Goal: Complete application form

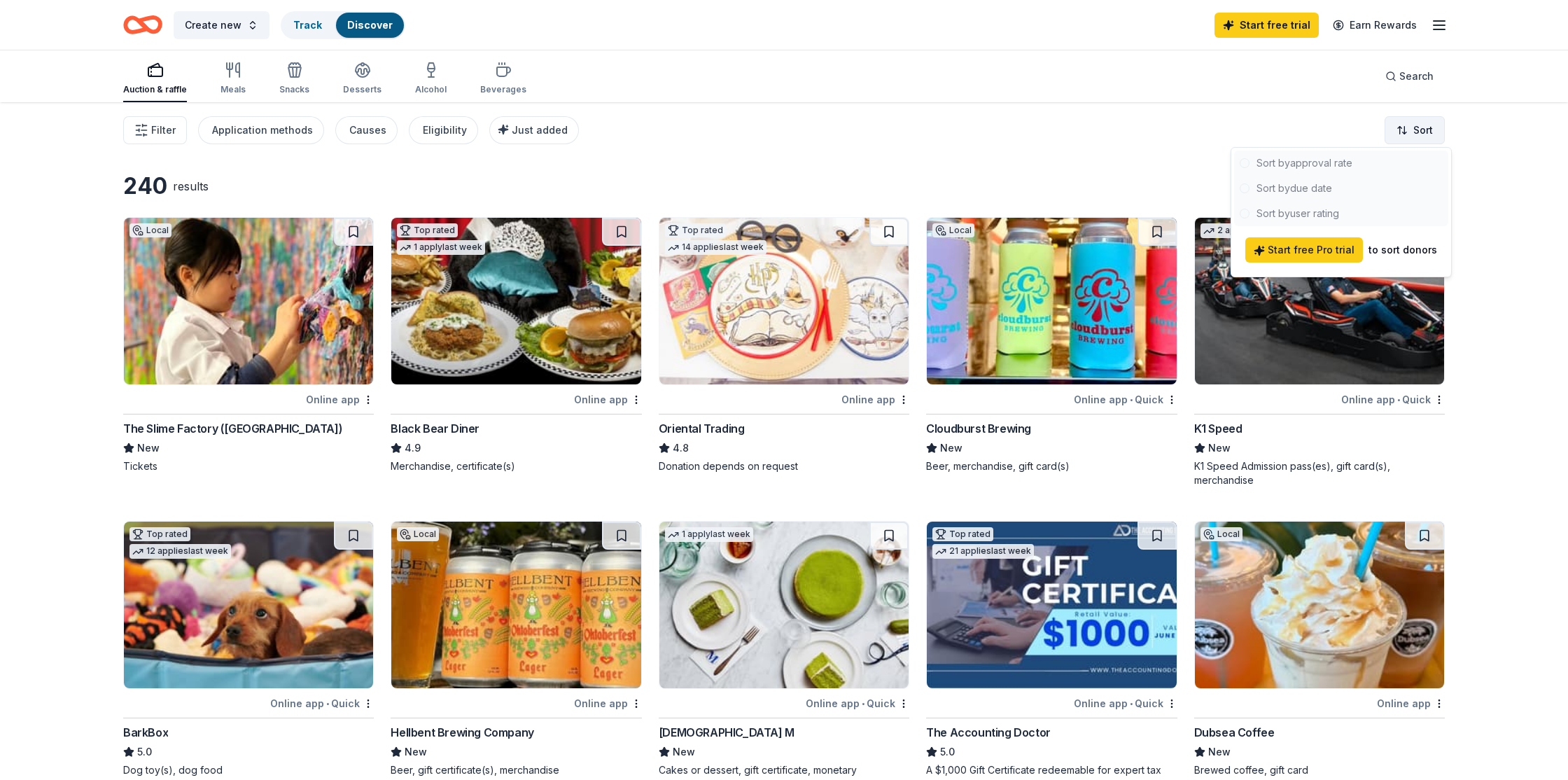
click at [1421, 136] on html "Create new Track Discover Start free trial Earn Rewards Auction & raffle Meals …" at bounding box center [784, 390] width 1568 height 780
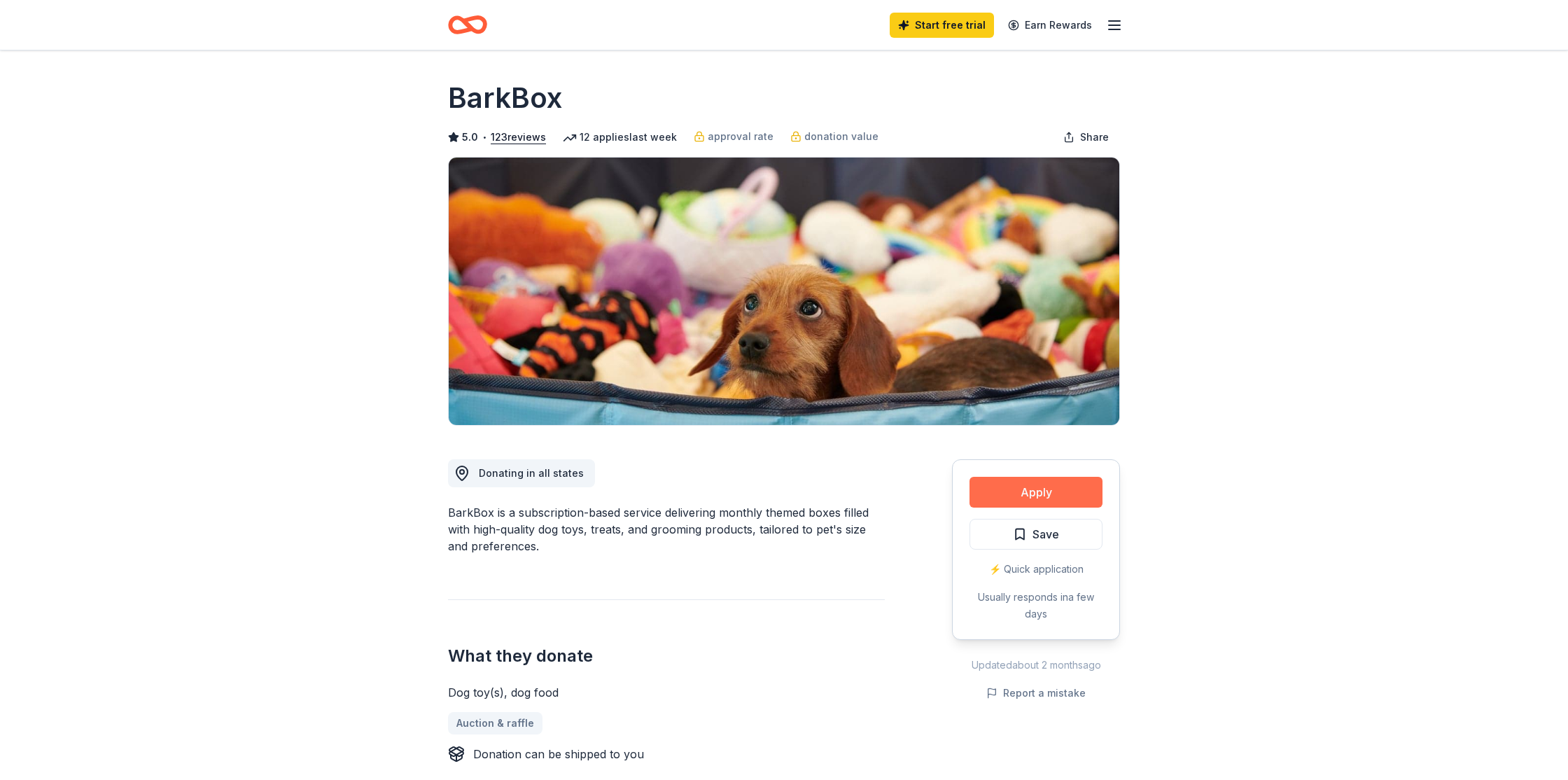
click at [1049, 485] on button "Apply" at bounding box center [1036, 491] width 133 height 31
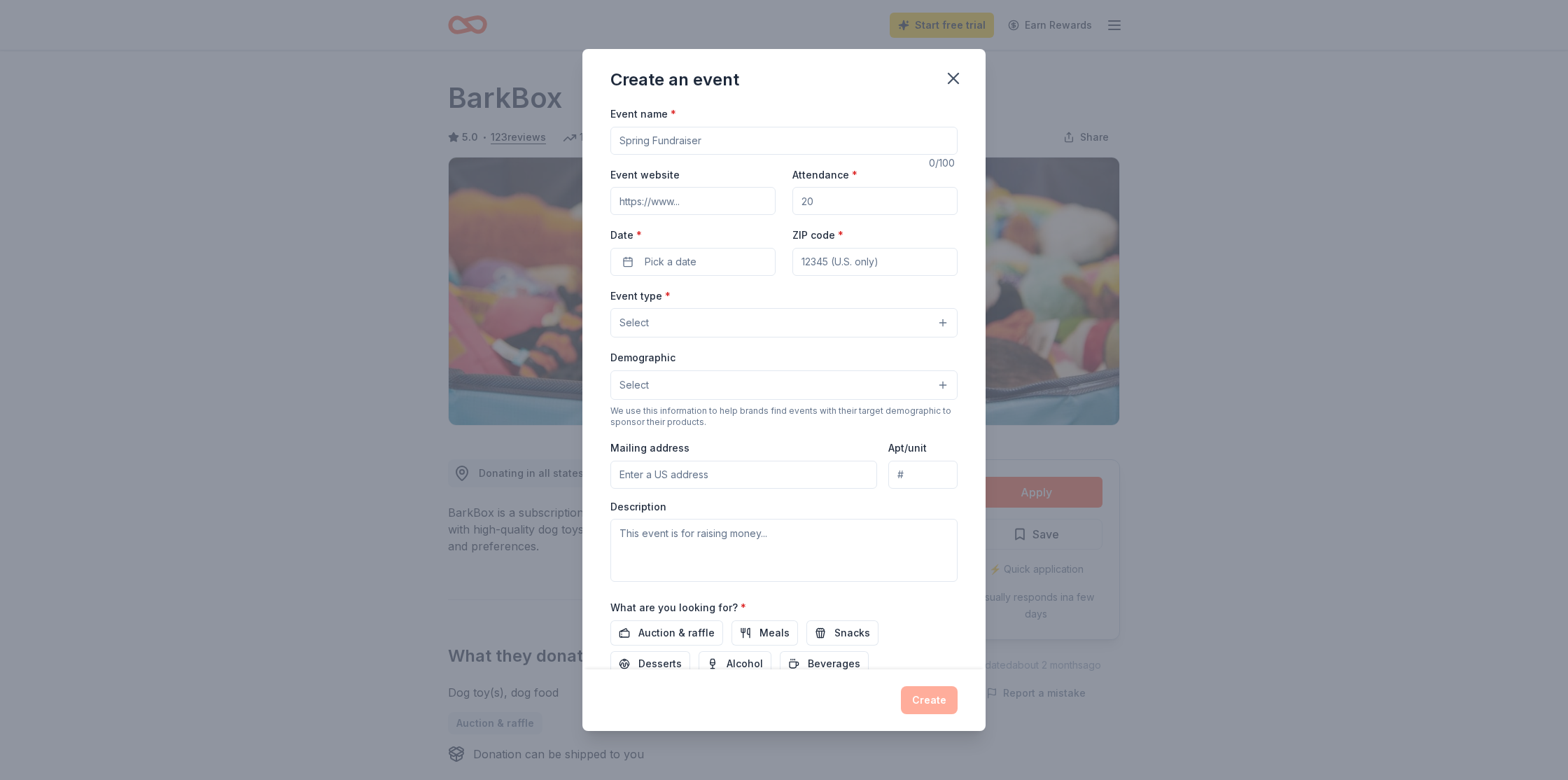
click at [771, 143] on input "Event name *" at bounding box center [784, 141] width 347 height 28
type input "Holiday Party"
click at [828, 211] on input "Attendance *" at bounding box center [875, 201] width 165 height 28
type input "150"
click at [715, 270] on button "Pick a date" at bounding box center [693, 262] width 165 height 28
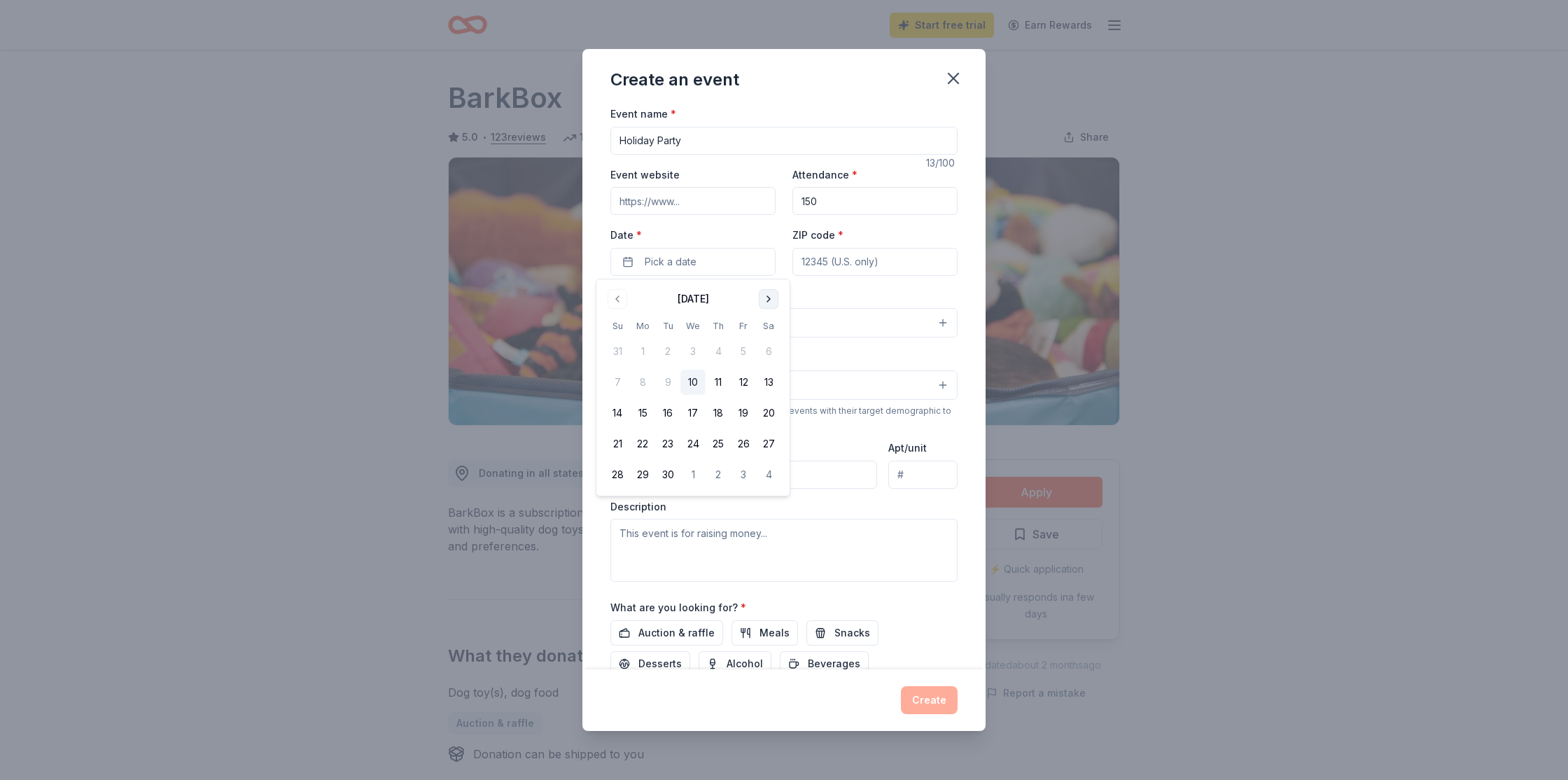
click at [764, 300] on button "Go to next month" at bounding box center [768, 299] width 20 height 20
click at [763, 300] on button "Go to next month" at bounding box center [768, 299] width 20 height 20
click at [769, 407] on button "20" at bounding box center [769, 413] width 25 height 25
click at [838, 299] on div "Event type * Select" at bounding box center [784, 312] width 347 height 51
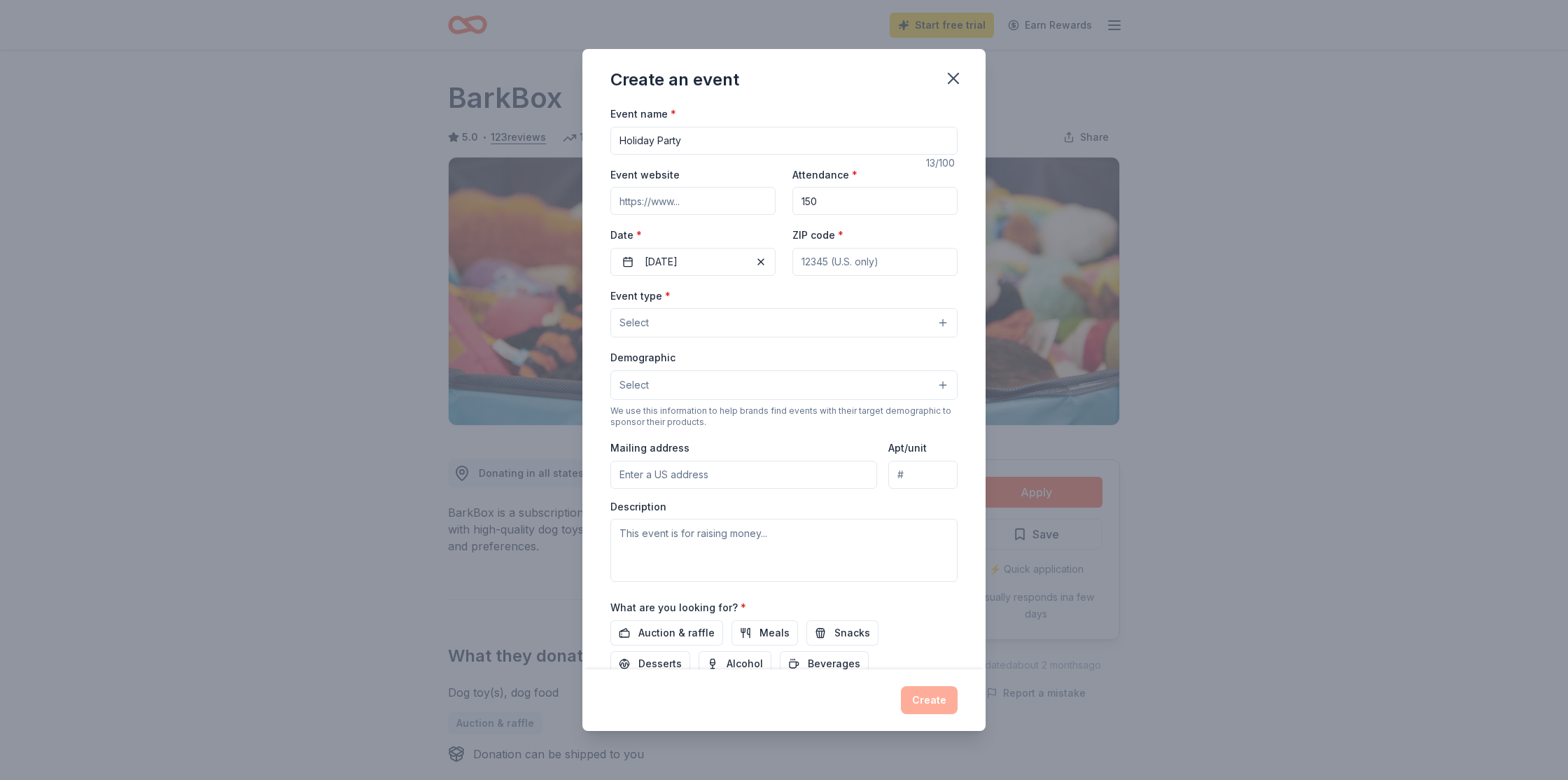
click at [842, 264] on input "ZIP code *" at bounding box center [875, 262] width 165 height 28
type input "99203"
click at [723, 328] on button "Select" at bounding box center [784, 323] width 347 height 29
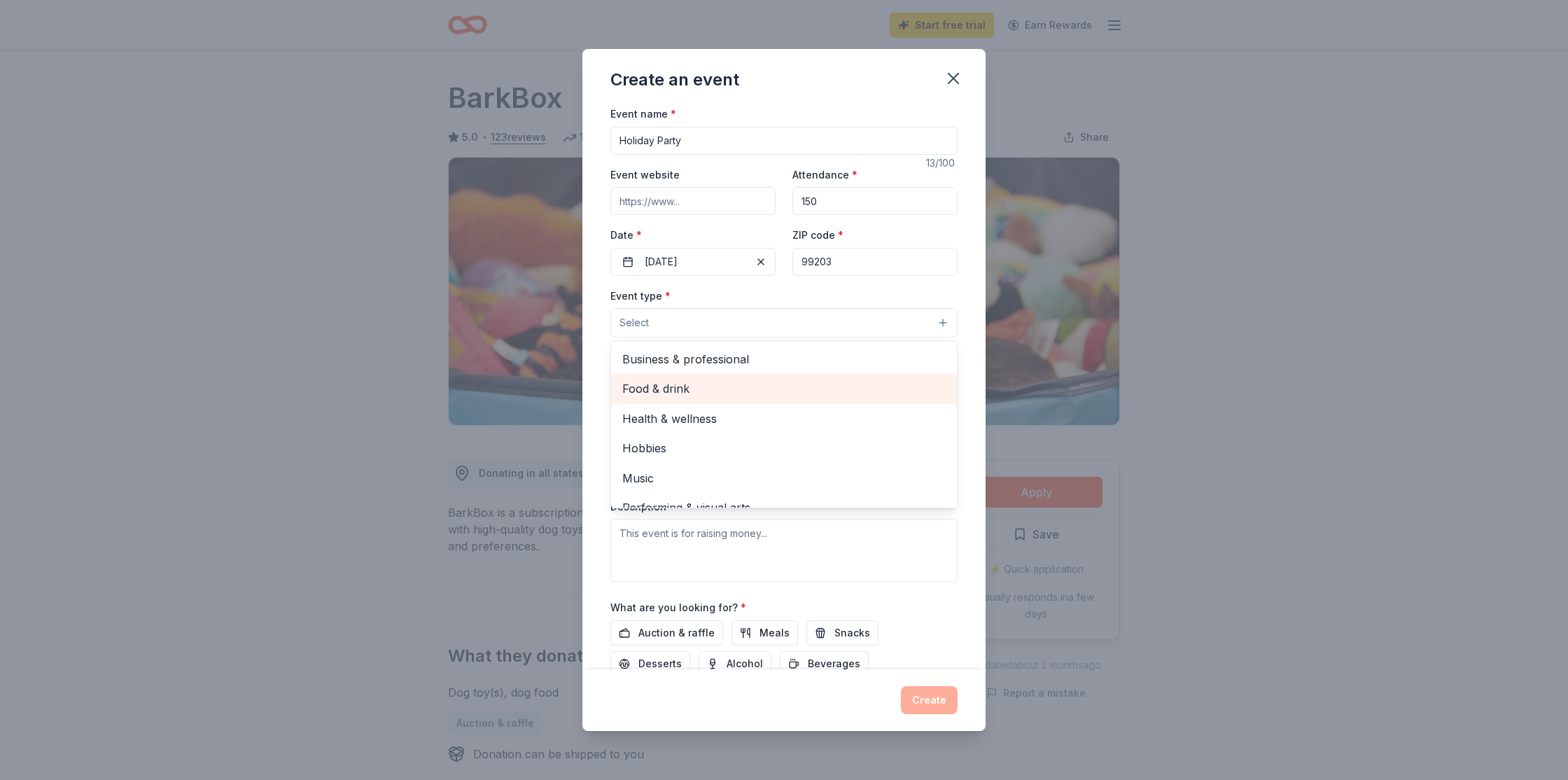
scroll to position [47, 0]
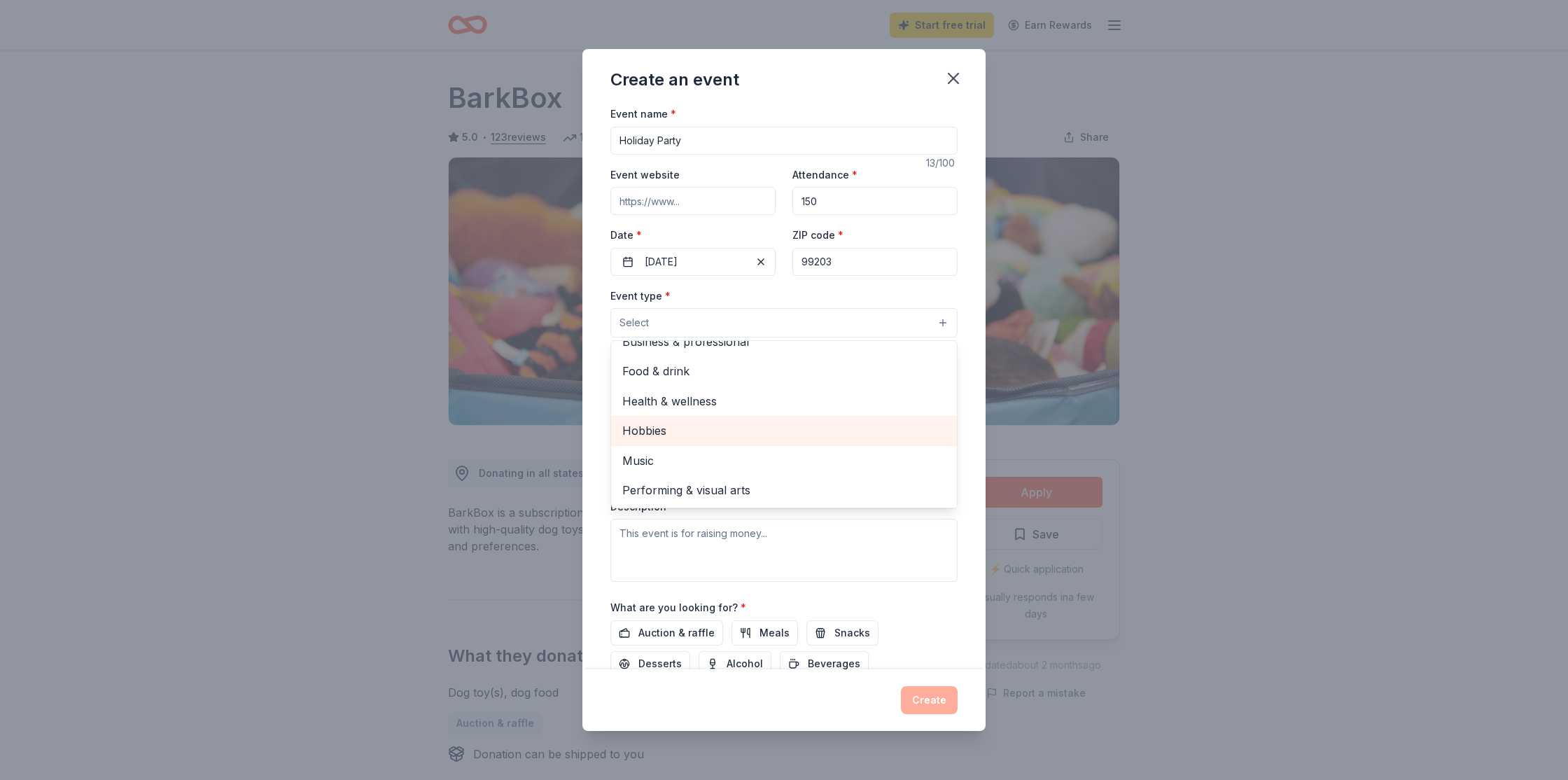
click at [655, 442] on div "Hobbies" at bounding box center [784, 430] width 345 height 29
click at [768, 303] on div "Event type * Hobbies Fundraiser Business & professional Food & drink Health & w…" at bounding box center [784, 313] width 347 height 53
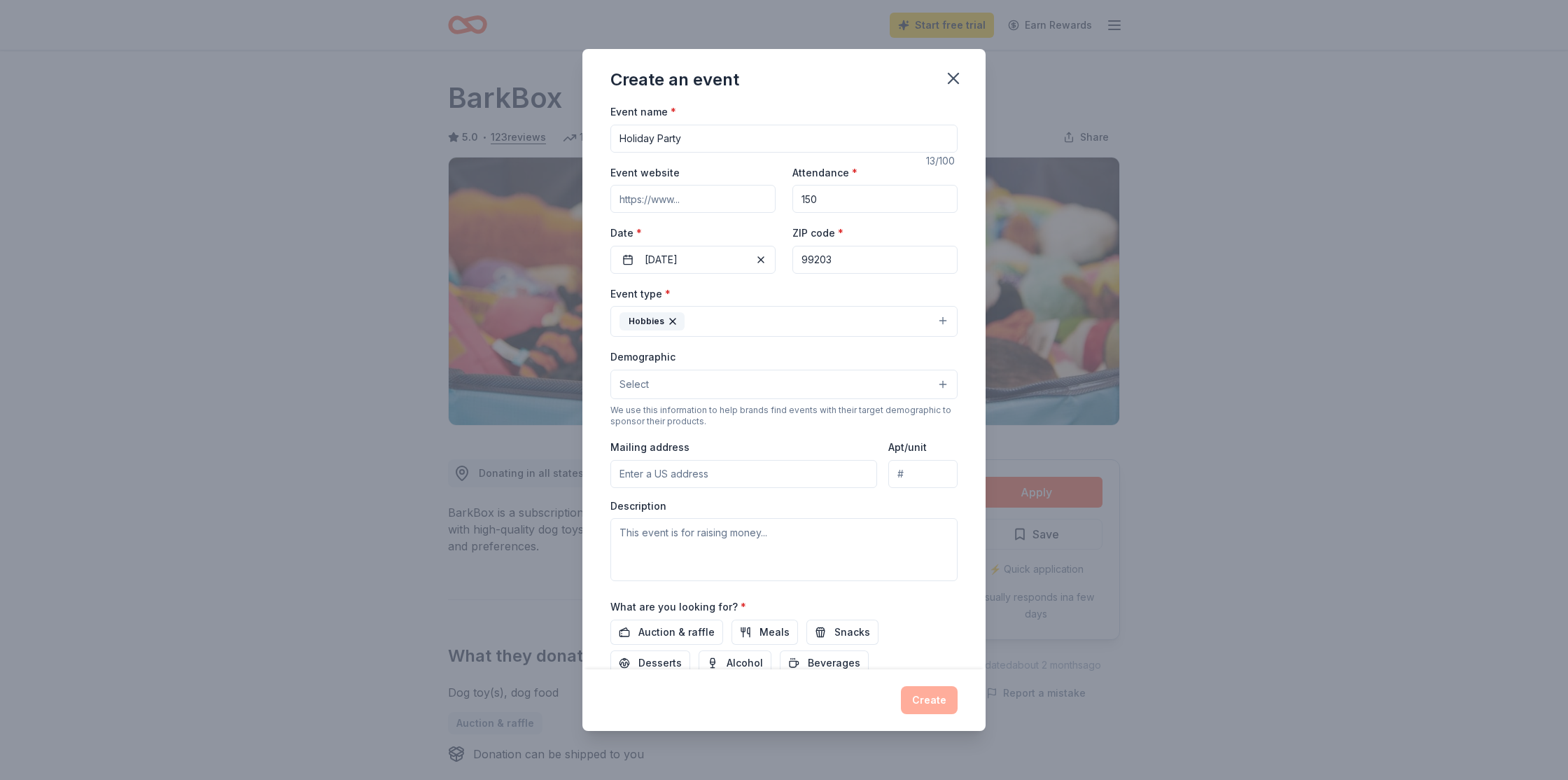
click at [671, 390] on button "Select" at bounding box center [784, 384] width 347 height 29
click at [669, 389] on button "Select" at bounding box center [784, 385] width 347 height 29
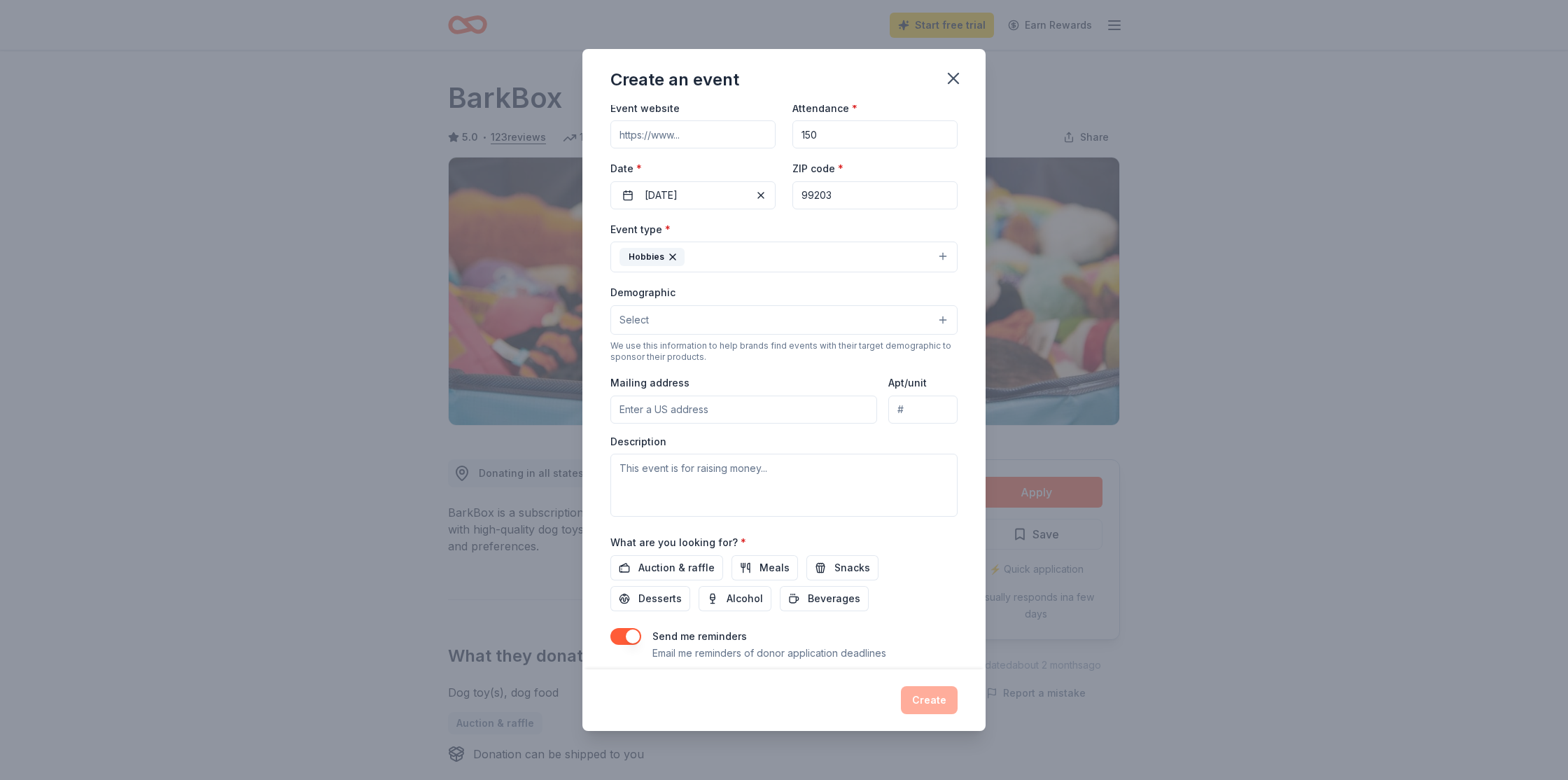
scroll to position [106, 0]
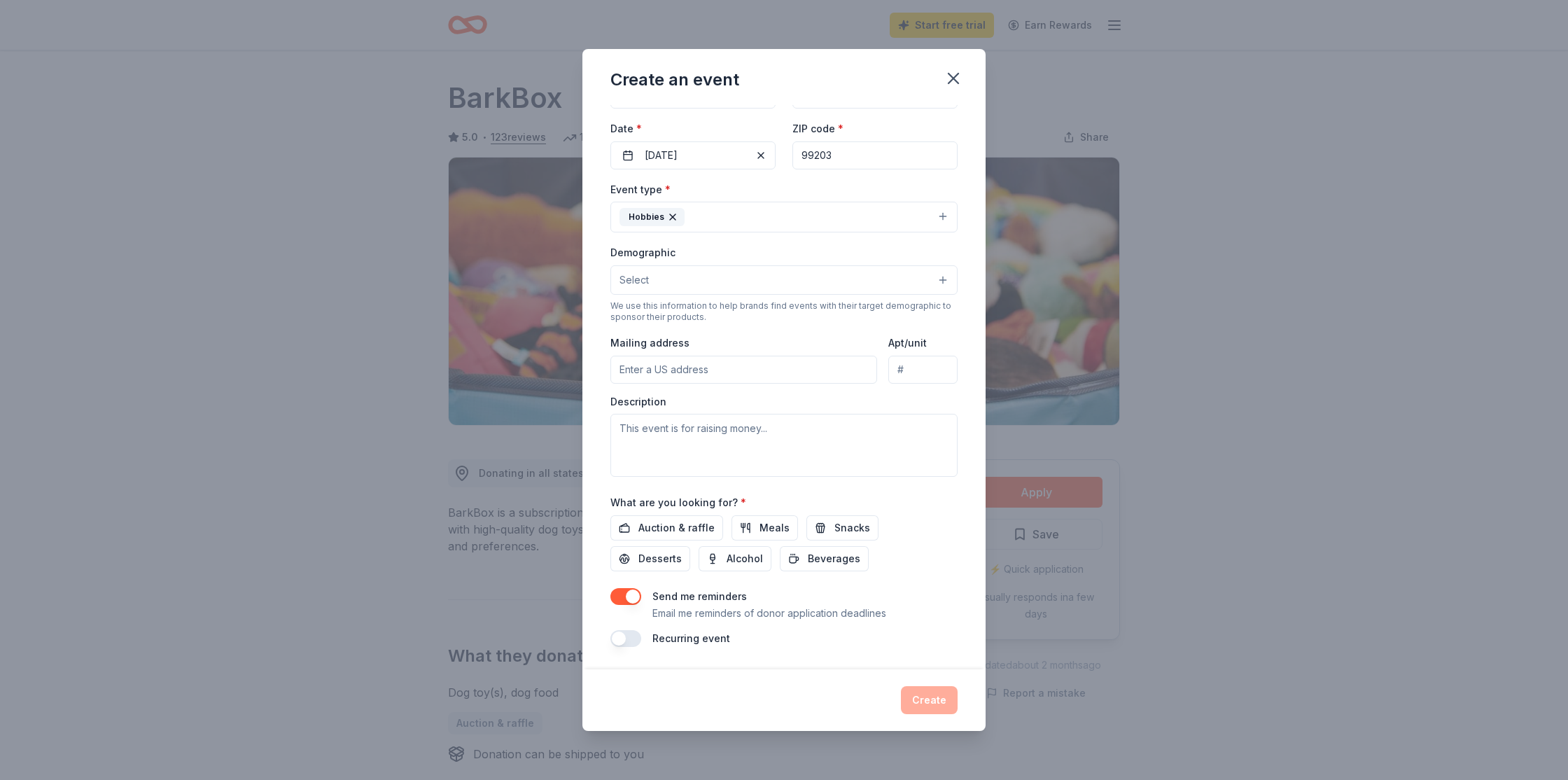
click at [611, 598] on button "button" at bounding box center [625, 596] width 31 height 17
click at [636, 525] on button "Auction & raffle" at bounding box center [666, 528] width 113 height 25
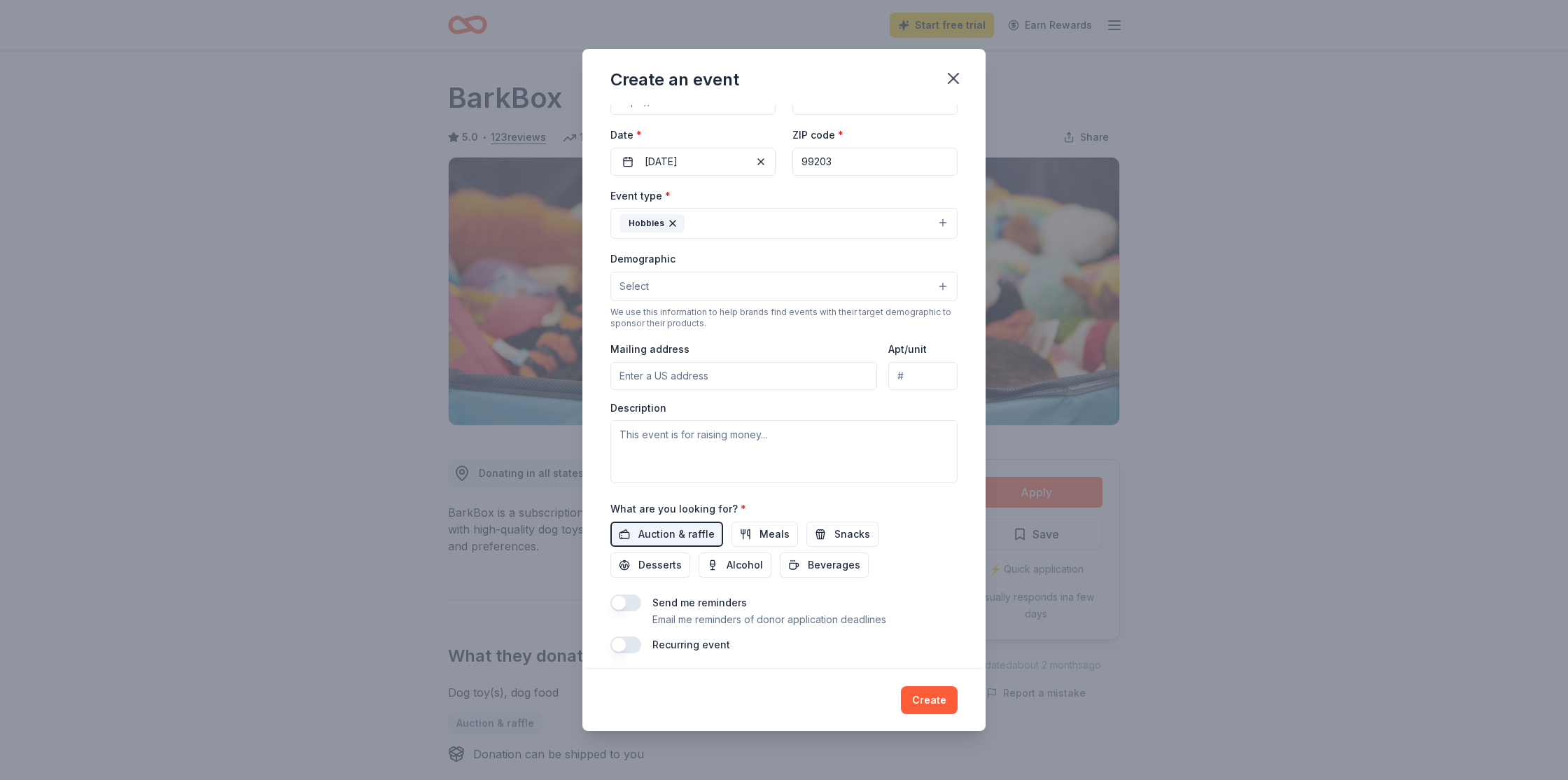
drag, startPoint x: 936, startPoint y: 707, endPoint x: 920, endPoint y: 588, distance: 120.1
click at [936, 707] on button "Create" at bounding box center [929, 700] width 57 height 28
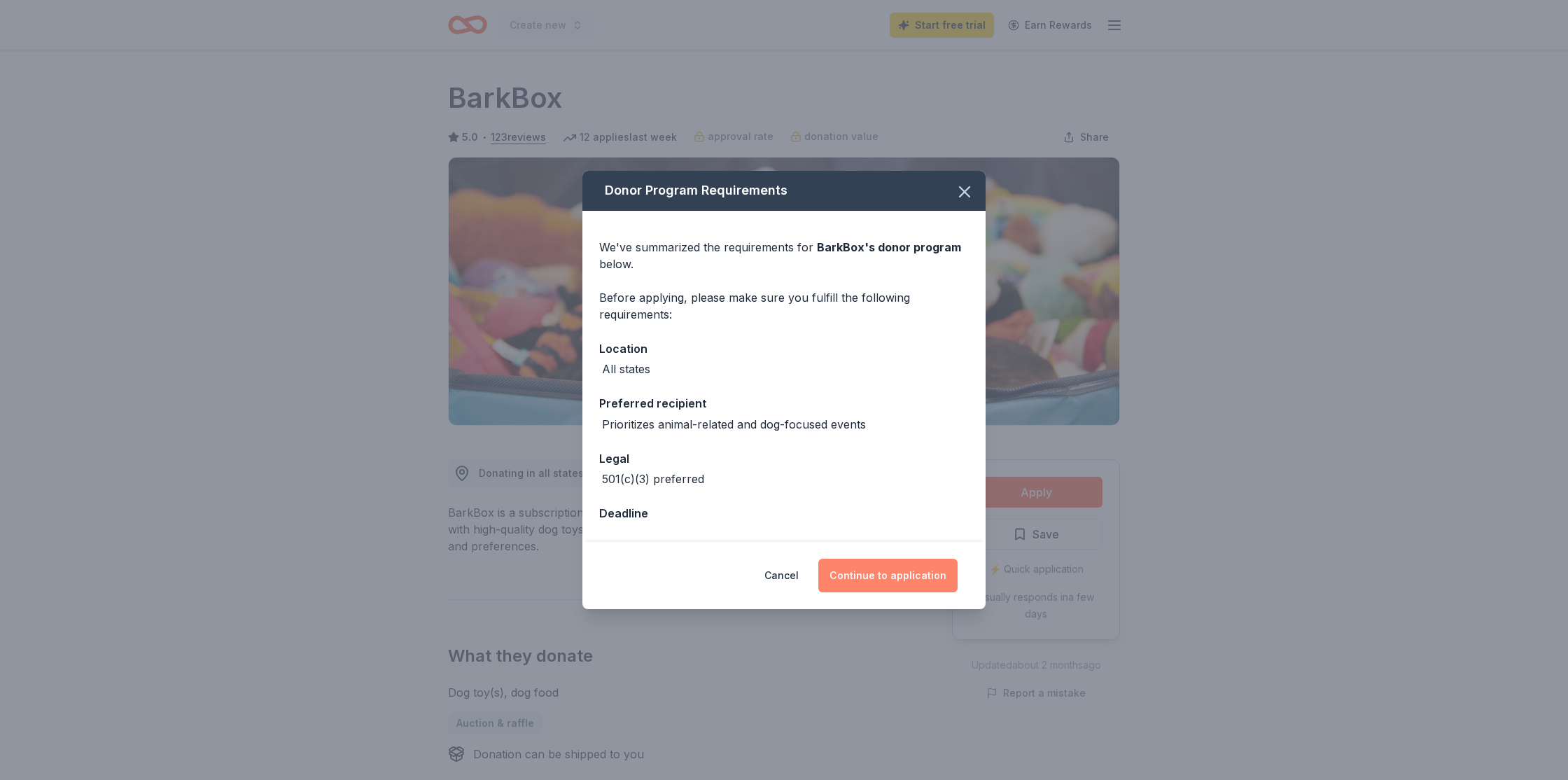
click at [855, 577] on button "Continue to application" at bounding box center [888, 575] width 140 height 34
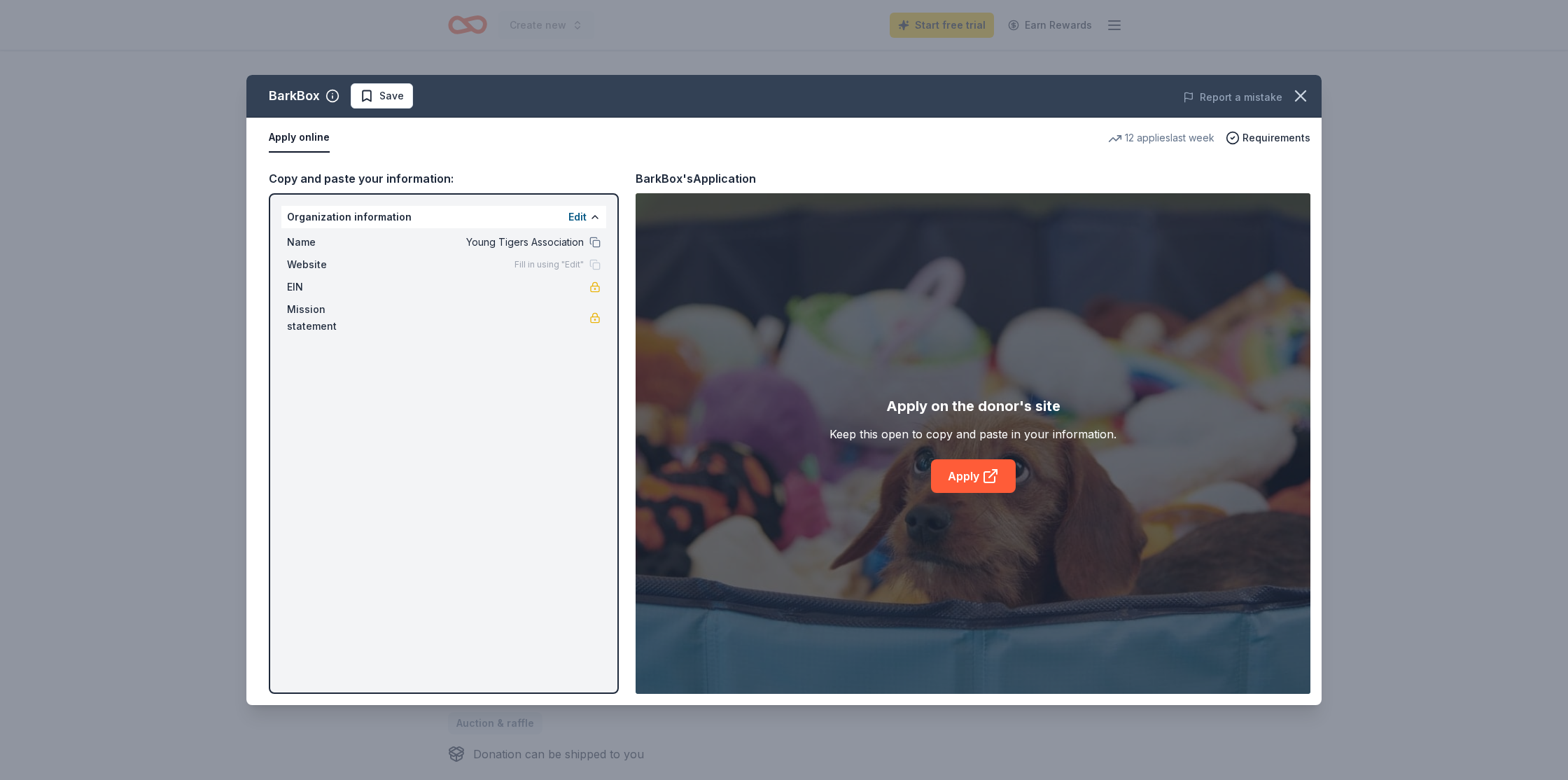
click at [940, 470] on div "BarkBox Save Report a mistake Apply online 12 applies last week Requirements Co…" at bounding box center [783, 390] width 1075 height 630
click at [954, 474] on div "BarkBox Save Report a mistake Apply online 12 applies last week Requirements Co…" at bounding box center [783, 390] width 1075 height 630
click at [995, 476] on div "BarkBox Save Report a mistake Apply online 12 applies last week Requirements Co…" at bounding box center [783, 390] width 1075 height 630
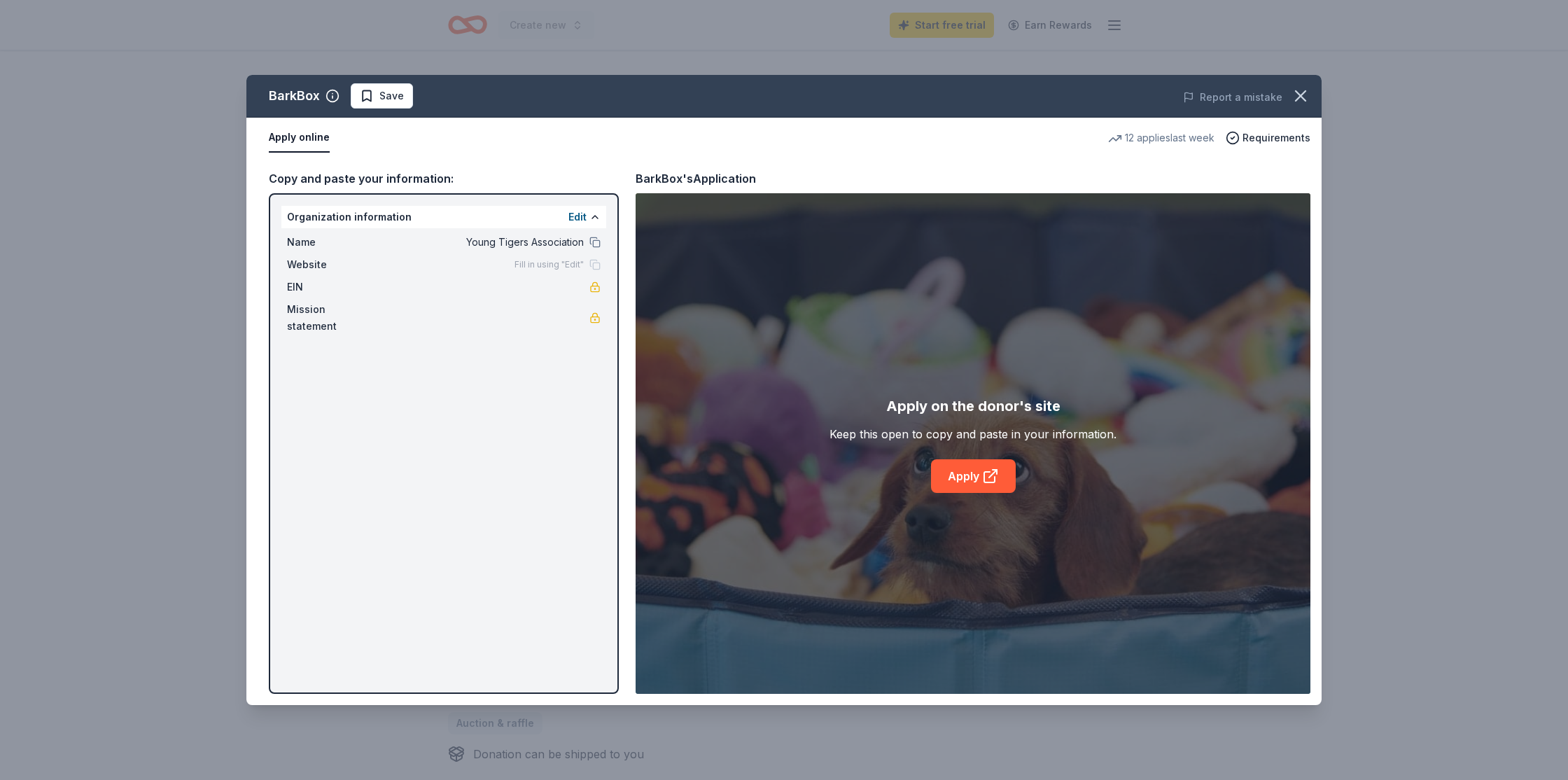
click at [995, 476] on div "BarkBox Save Report a mistake Apply online 12 applies last week Requirements Co…" at bounding box center [783, 390] width 1075 height 630
click at [883, 88] on div "BarkBox Save Report a mistake Apply online 12 applies last week Requirements Co…" at bounding box center [783, 390] width 1075 height 630
click at [973, 498] on div "BarkBox Save Report a mistake Apply online 12 applies last week Requirements Co…" at bounding box center [783, 390] width 1075 height 630
click at [973, 478] on div "BarkBox Save Report a mistake Apply online 12 applies last week Requirements Co…" at bounding box center [783, 390] width 1075 height 630
drag, startPoint x: 973, startPoint y: 478, endPoint x: 912, endPoint y: 342, distance: 149.1
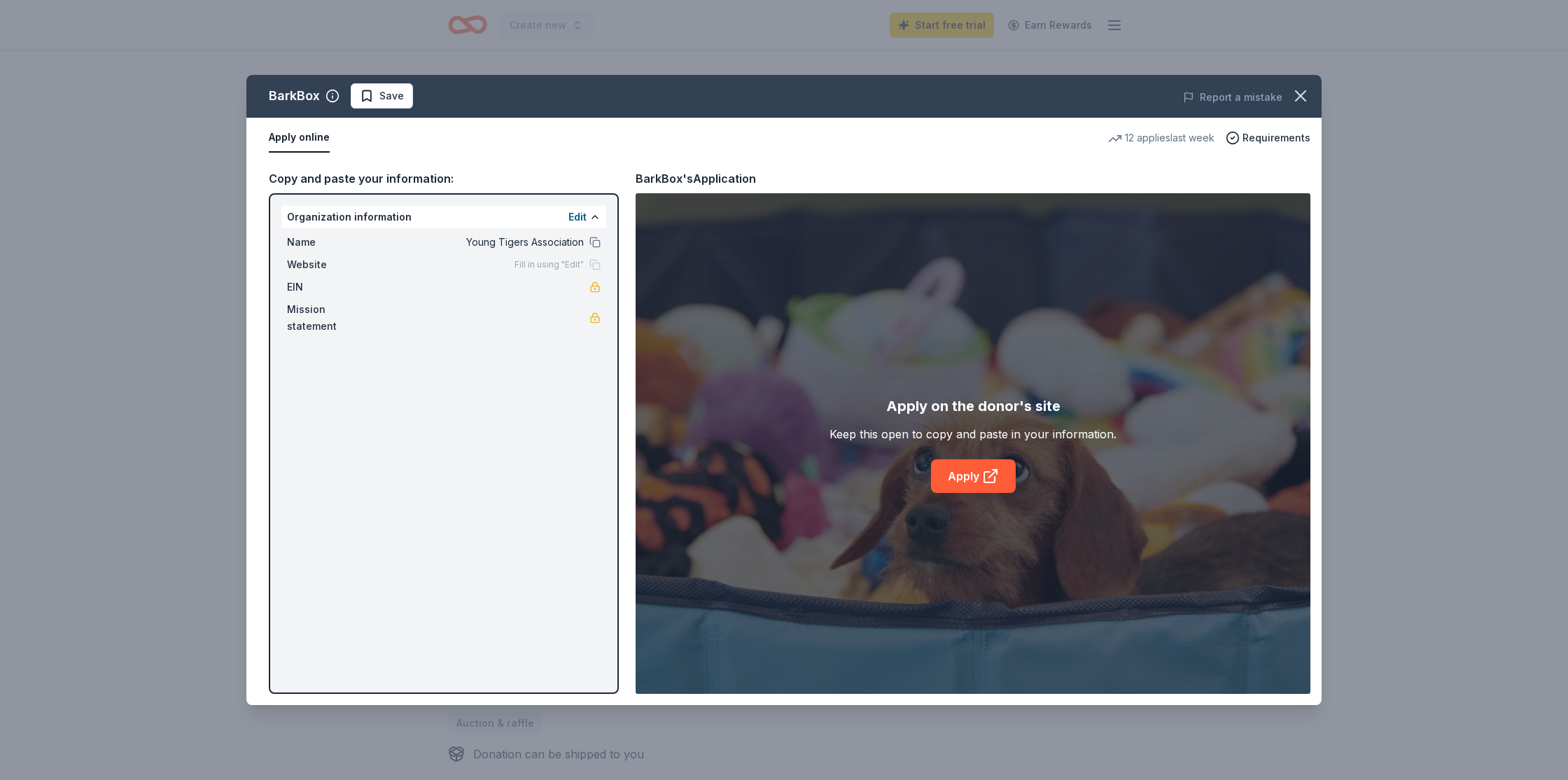
click at [973, 478] on div "BarkBox Save Report a mistake Apply online 12 applies last week Requirements Co…" at bounding box center [783, 390] width 1075 height 630
click at [1294, 96] on icon "button" at bounding box center [1301, 95] width 20 height 20
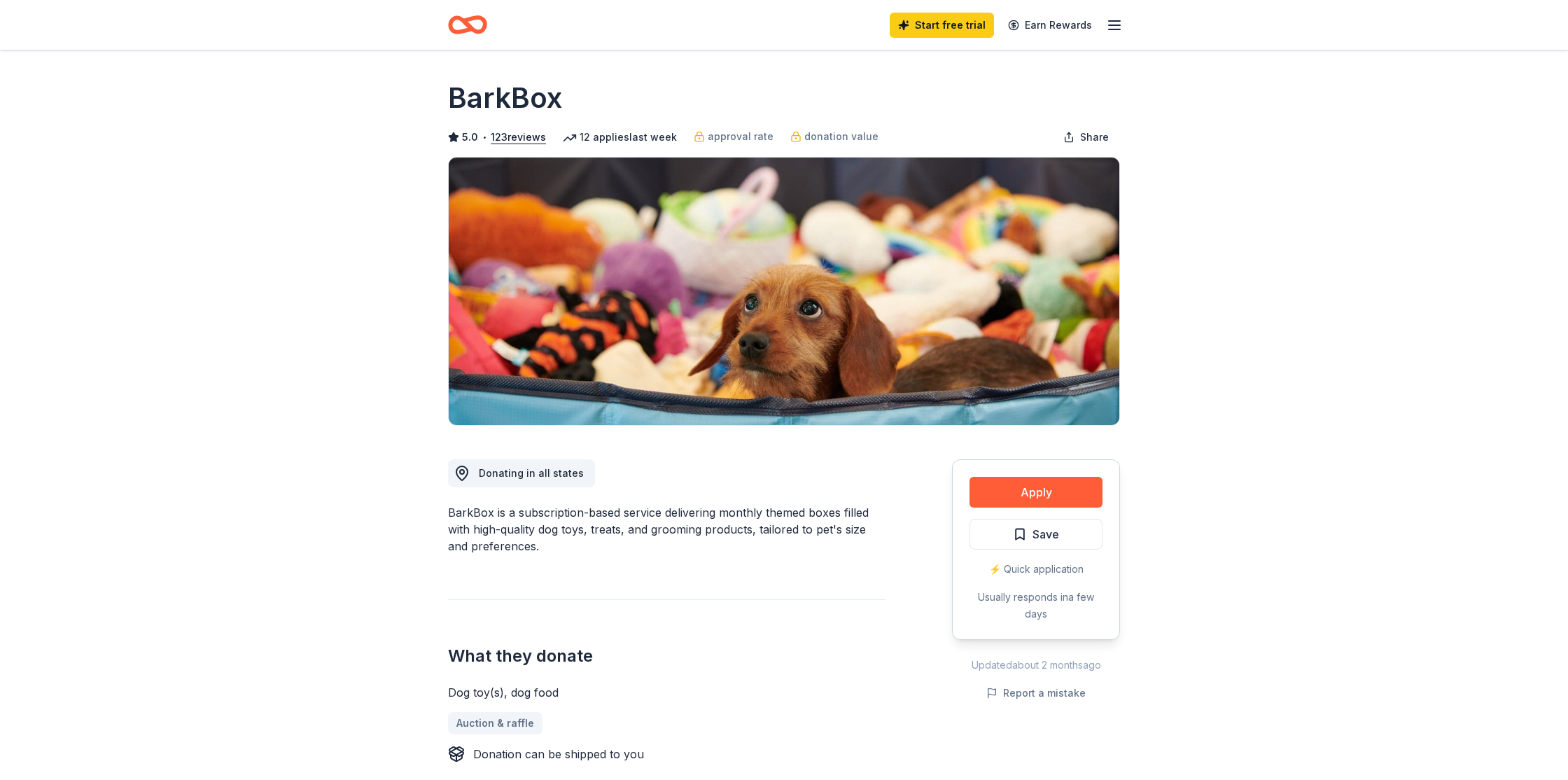
scroll to position [7, 0]
